Goal: Check status: Check status

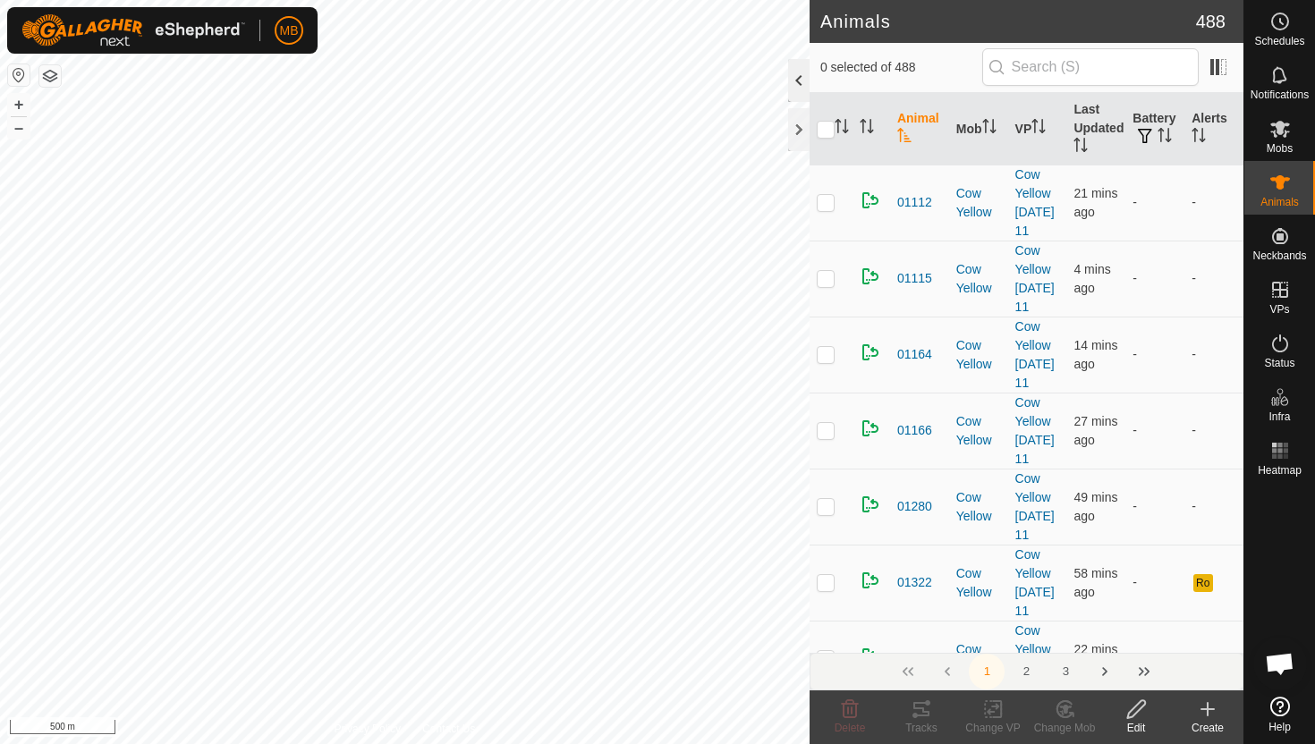
click at [801, 81] on div at bounding box center [798, 80] width 21 height 43
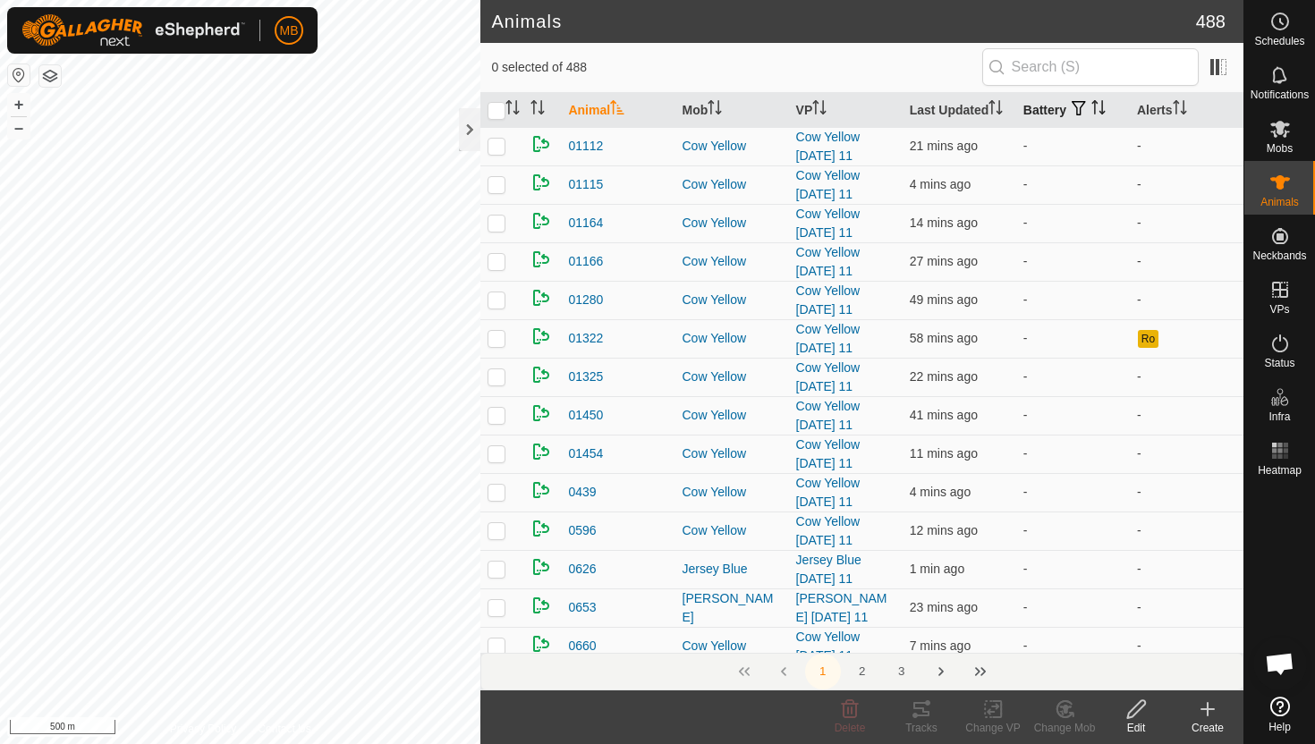
click at [1095, 107] on icon "Activate to sort" at bounding box center [1098, 107] width 14 height 14
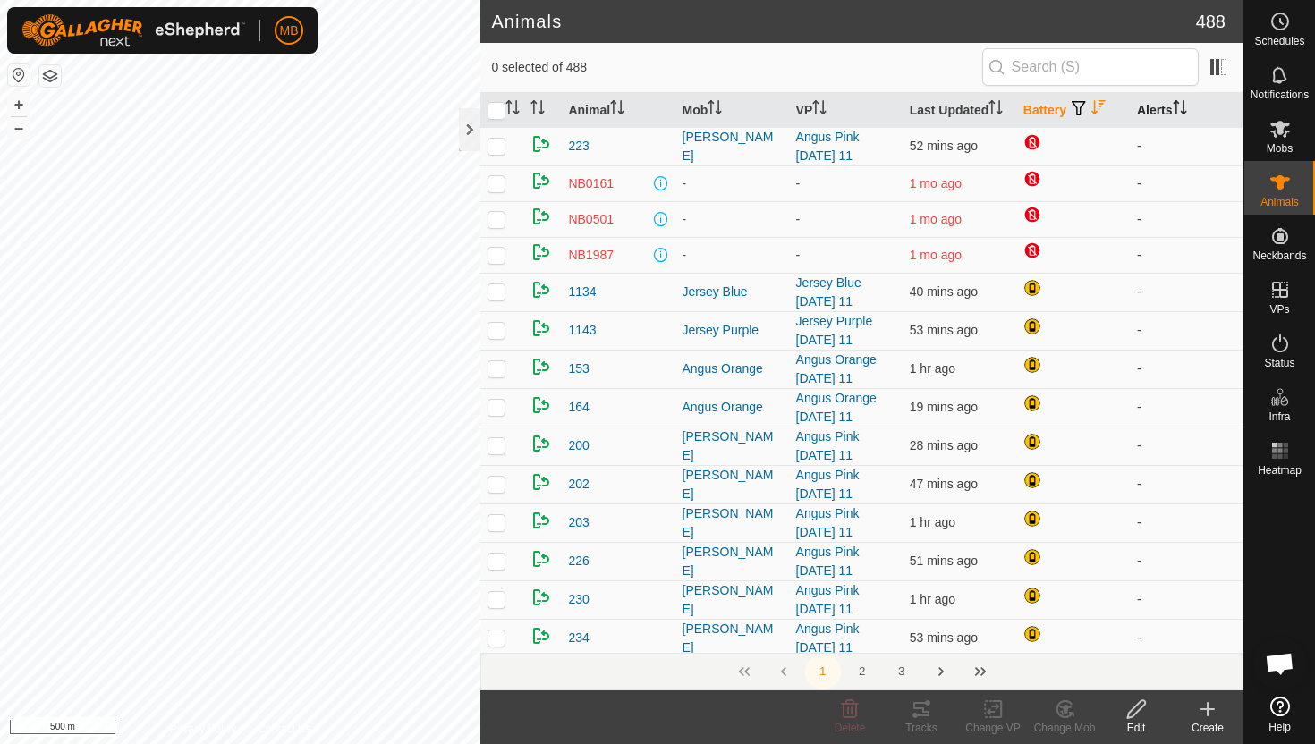
click at [1187, 104] on icon "Activate to sort" at bounding box center [1180, 107] width 14 height 14
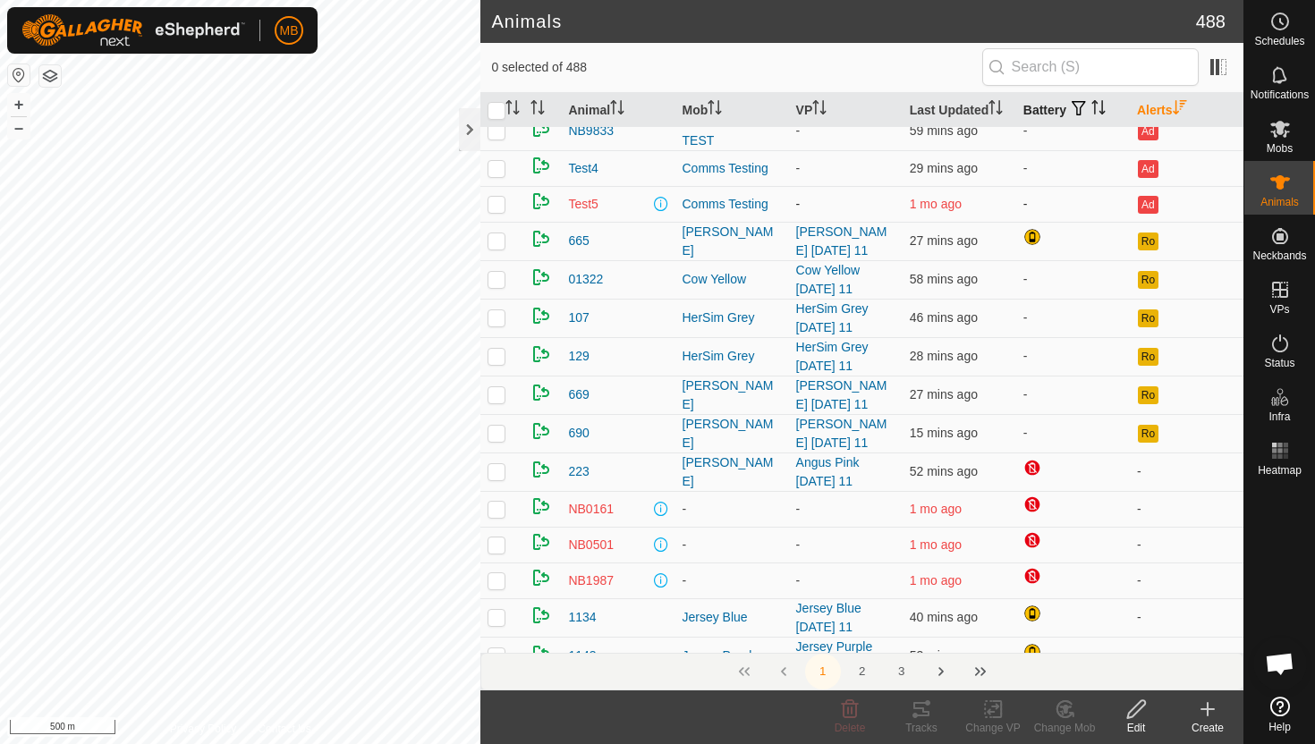
scroll to position [79, 0]
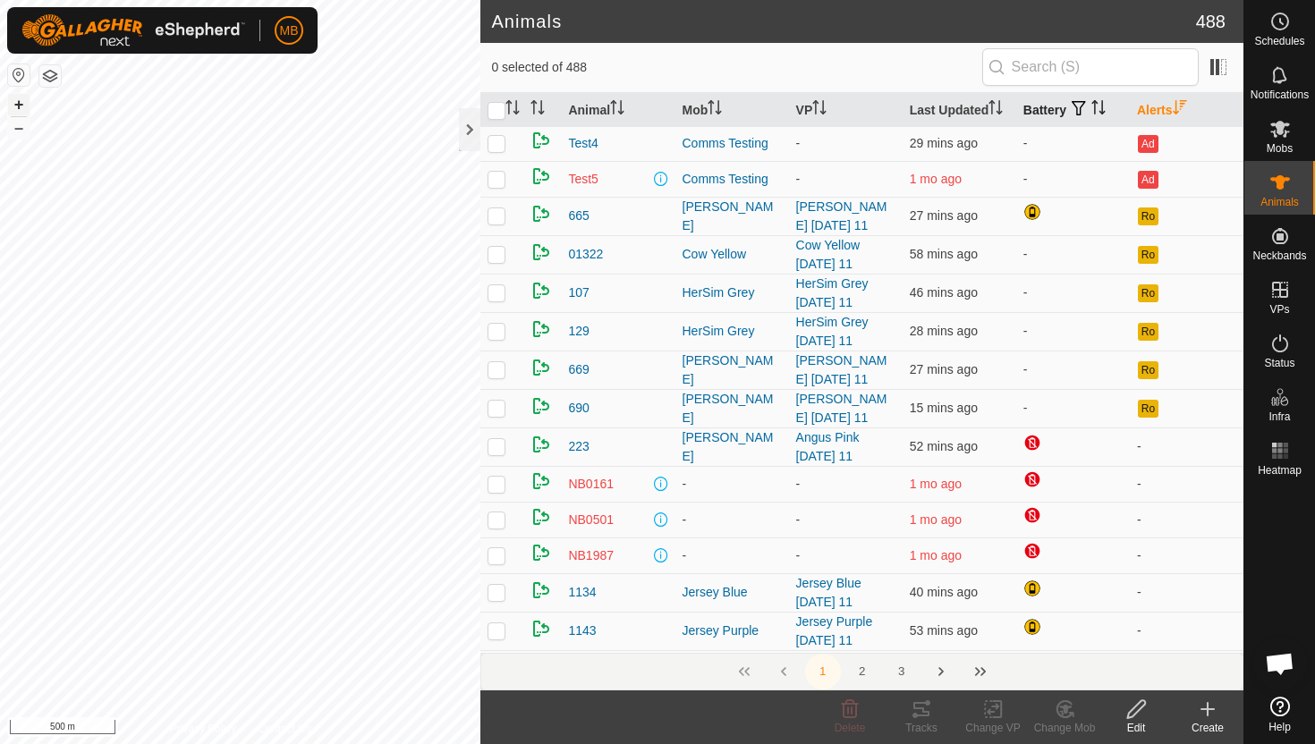
click at [16, 98] on button "+" at bounding box center [18, 104] width 21 height 21
click at [28, 128] on button "–" at bounding box center [18, 127] width 21 height 21
click at [20, 130] on button "–" at bounding box center [18, 127] width 21 height 21
